Goal: Transaction & Acquisition: Obtain resource

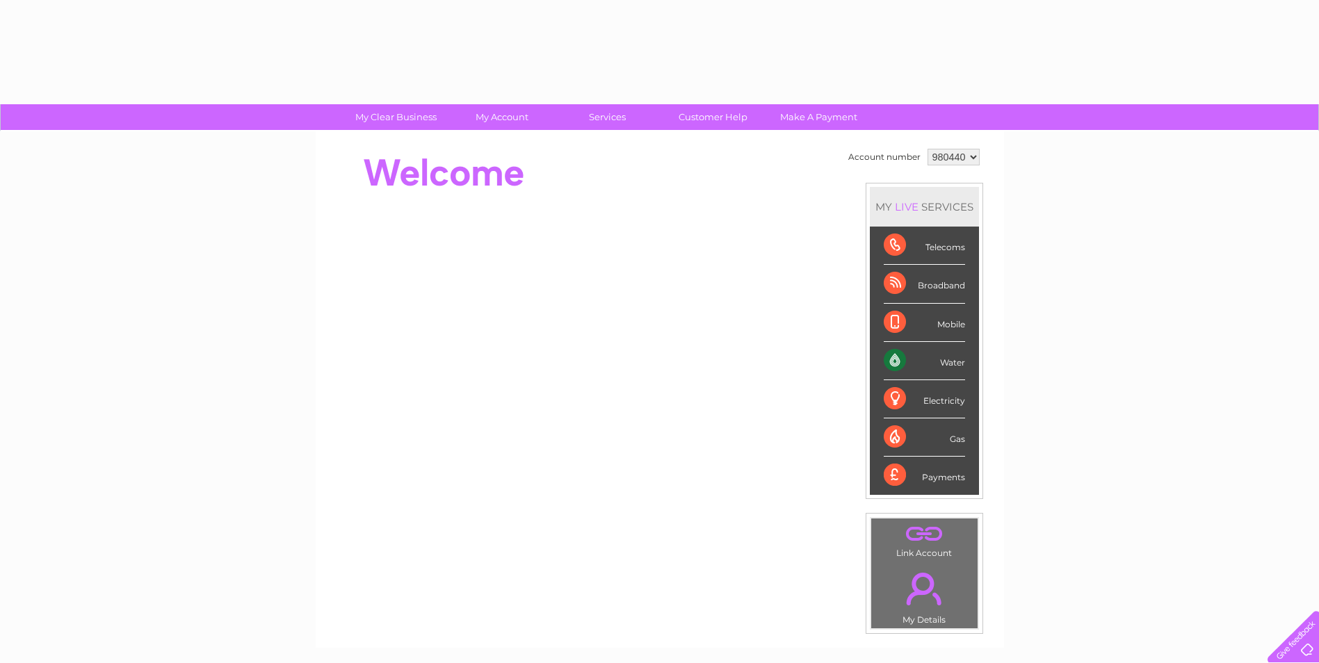
click at [881, 309] on li "Mobile" at bounding box center [924, 323] width 109 height 38
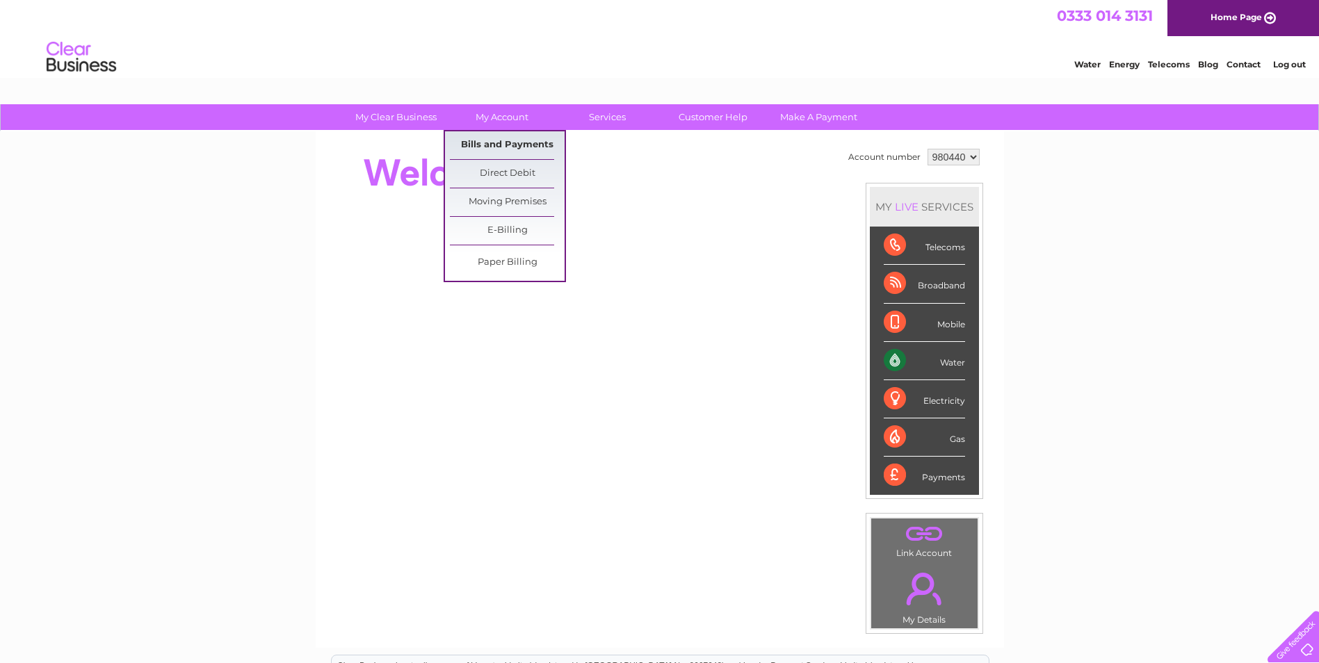
click at [516, 145] on link "Bills and Payments" at bounding box center [507, 145] width 115 height 28
click at [519, 141] on link "Bills and Payments" at bounding box center [507, 145] width 115 height 28
click at [518, 145] on link "Bills and Payments" at bounding box center [507, 145] width 115 height 28
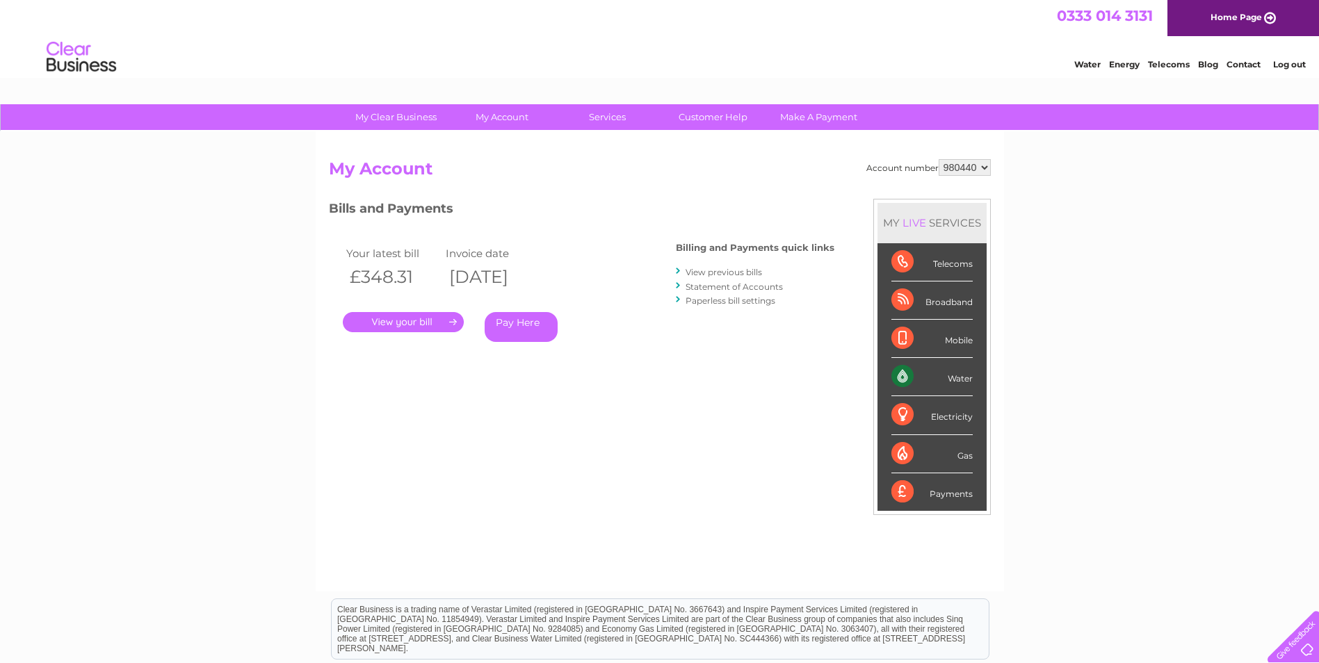
click at [455, 319] on link "." at bounding box center [403, 322] width 121 height 20
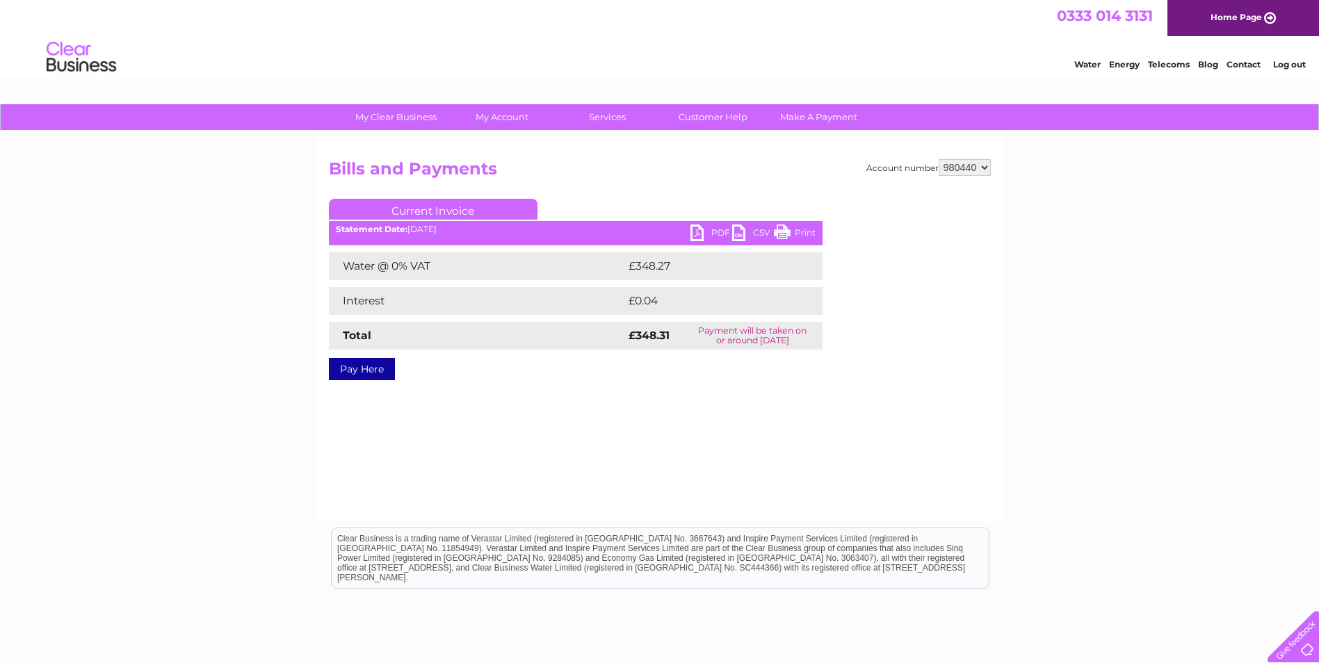
click at [692, 230] on link "PDF" at bounding box center [711, 235] width 42 height 20
click at [697, 231] on link "PDF" at bounding box center [711, 235] width 42 height 20
